Goal: Transaction & Acquisition: Download file/media

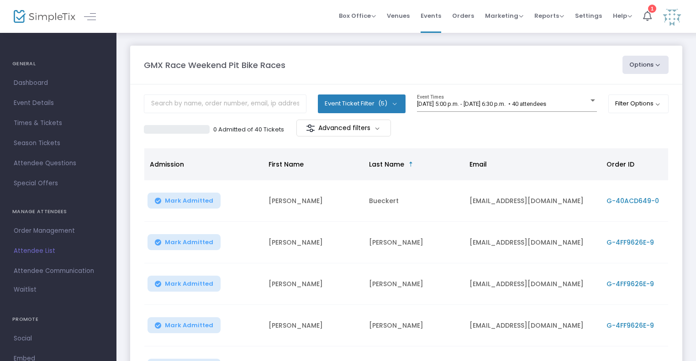
click at [661, 63] on button "Options" at bounding box center [645, 65] width 47 height 18
click at [606, 94] on li "Export List" at bounding box center [620, 92] width 84 height 18
radio input "false"
radio input "true"
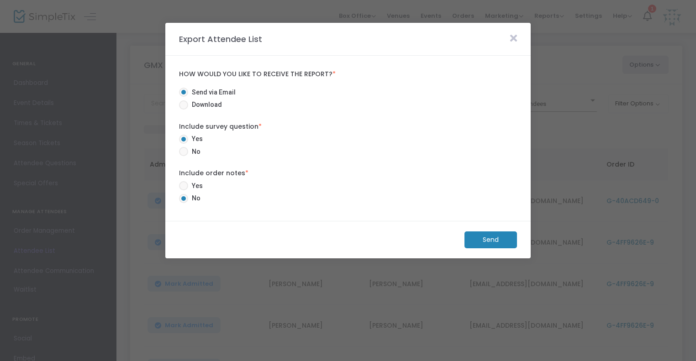
click at [205, 102] on span "Download" at bounding box center [205, 105] width 34 height 10
click at [184, 110] on input "Download" at bounding box center [183, 110] width 0 height 0
radio input "true"
click at [468, 236] on m-button "Download" at bounding box center [483, 239] width 68 height 17
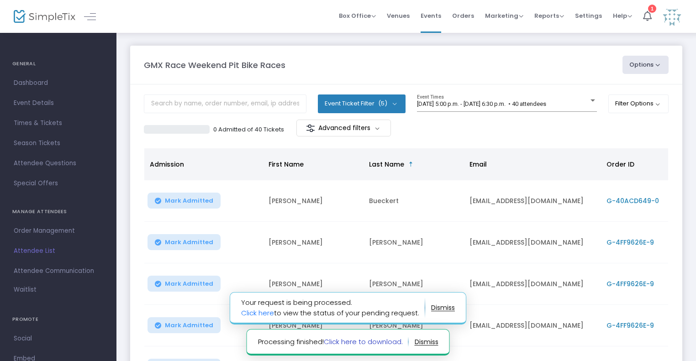
click at [352, 340] on link "Click here to download." at bounding box center [363, 342] width 79 height 10
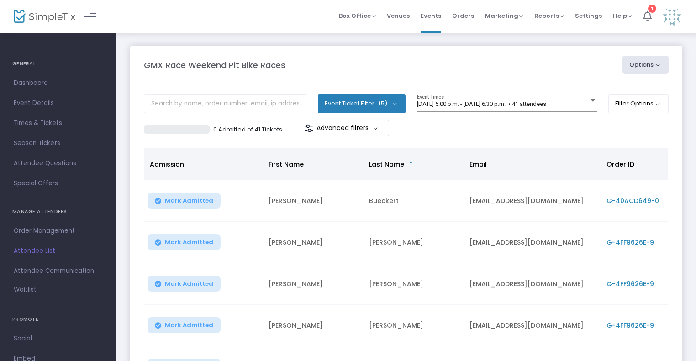
click at [649, 67] on button "Options" at bounding box center [645, 65] width 47 height 18
click at [616, 89] on li "Export List" at bounding box center [620, 92] width 84 height 18
radio input "false"
radio input "true"
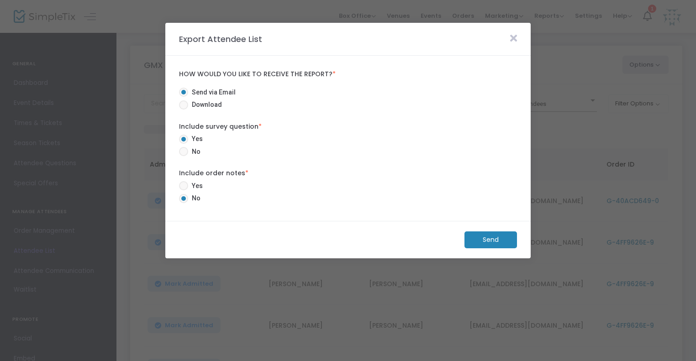
click at [208, 102] on span "Download" at bounding box center [205, 105] width 34 height 10
click at [184, 110] on input "Download" at bounding box center [183, 110] width 0 height 0
radio input "true"
click at [478, 242] on m-button "Download" at bounding box center [483, 239] width 68 height 17
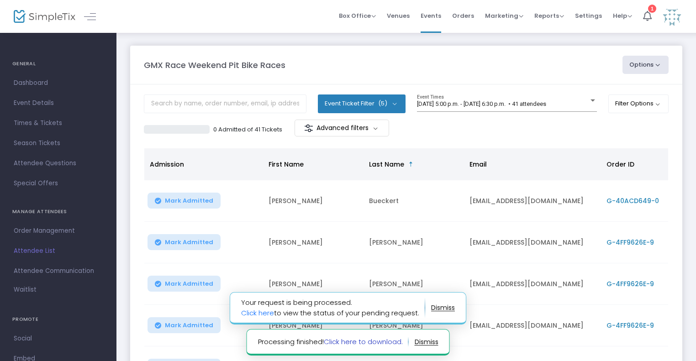
click at [364, 344] on link "Click here to download." at bounding box center [363, 342] width 79 height 10
